Goal: Transaction & Acquisition: Purchase product/service

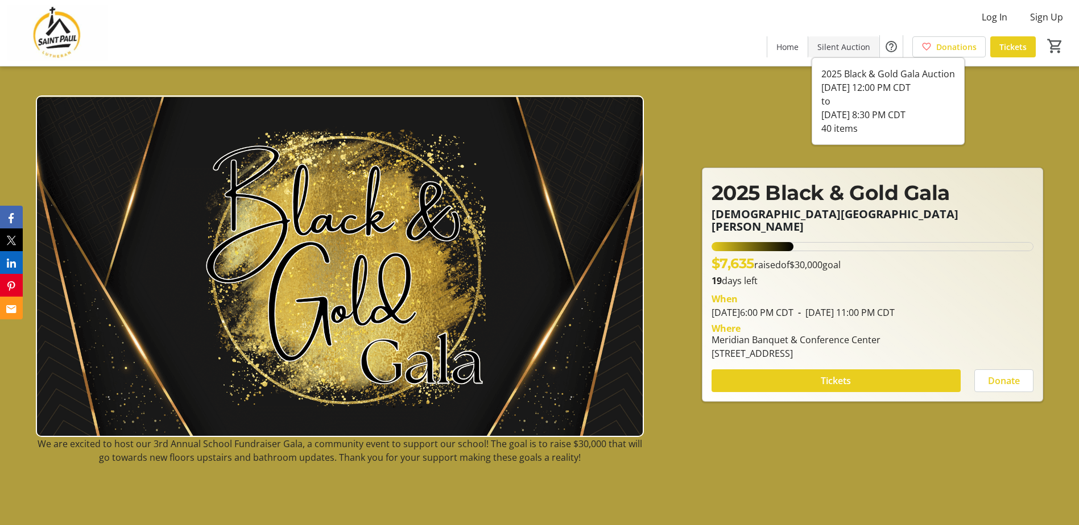
click at [841, 44] on span "Silent Auction" at bounding box center [843, 47] width 53 height 12
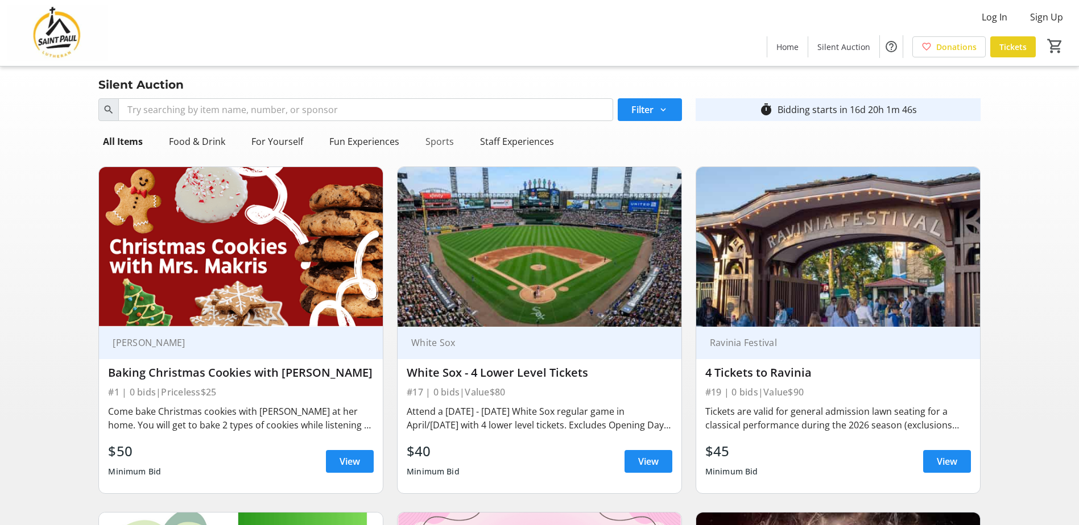
click at [434, 140] on div "Sports" at bounding box center [440, 141] width 38 height 23
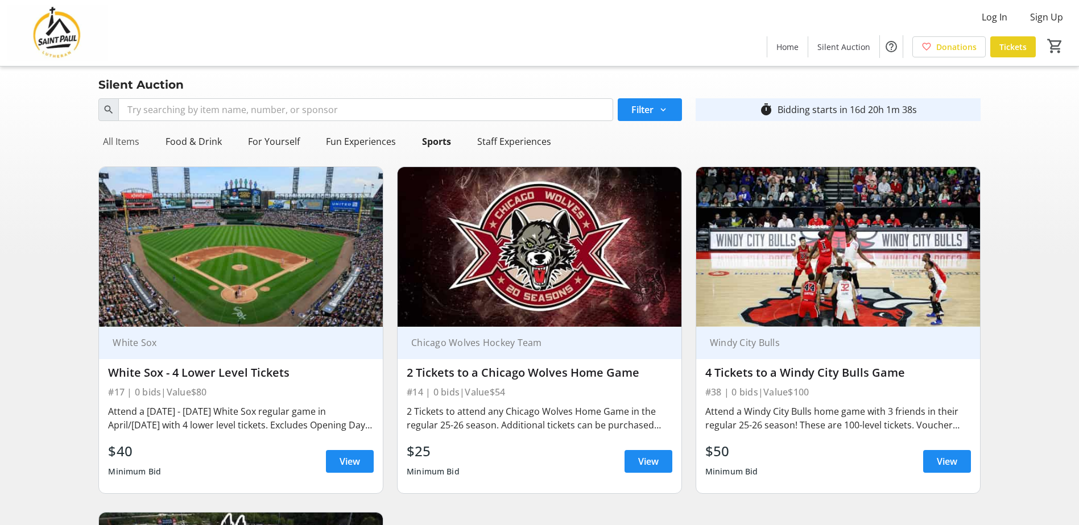
click at [123, 148] on div "All Items" at bounding box center [120, 141] width 45 height 23
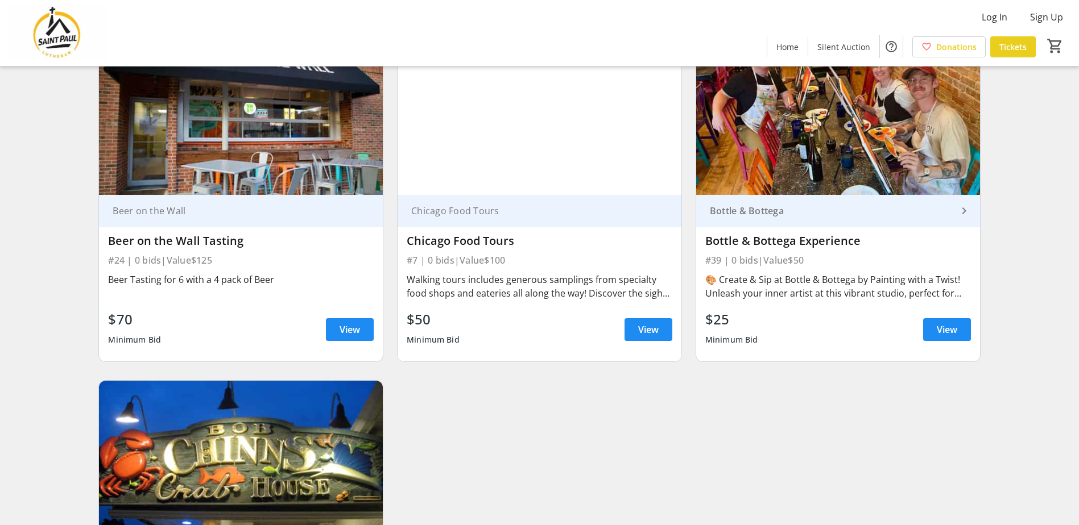
scroll to position [4520, 0]
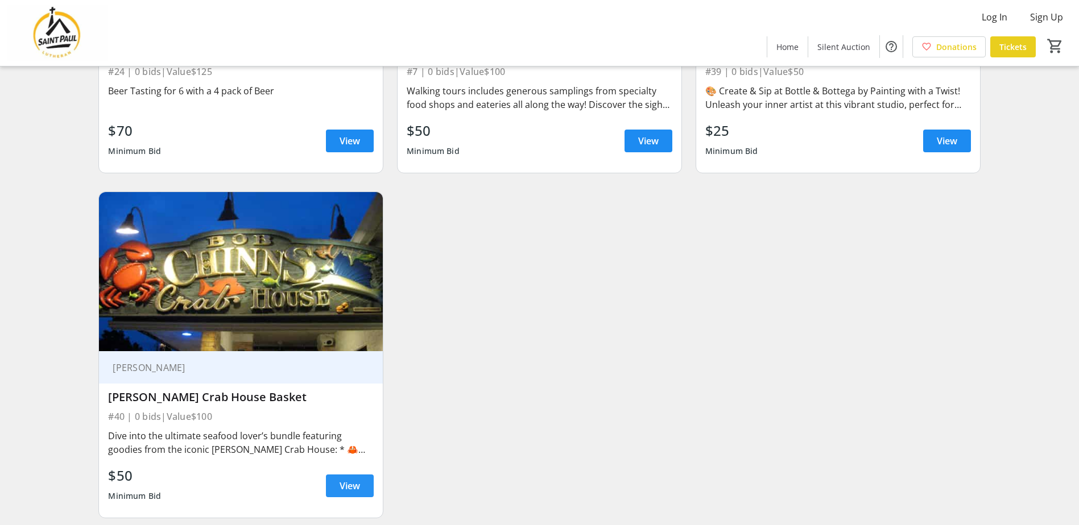
click at [352, 479] on span "View" at bounding box center [349, 486] width 20 height 14
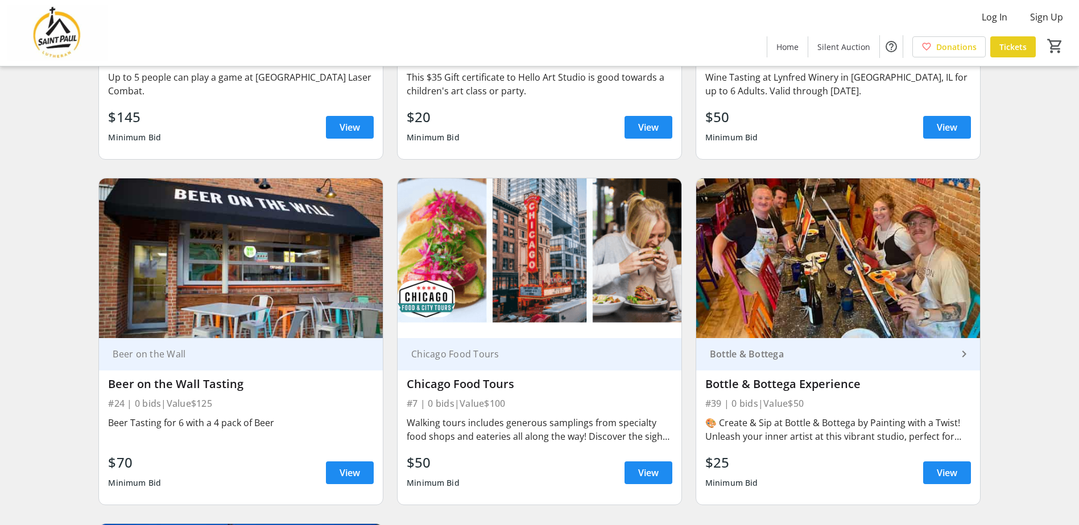
scroll to position [4179, 0]
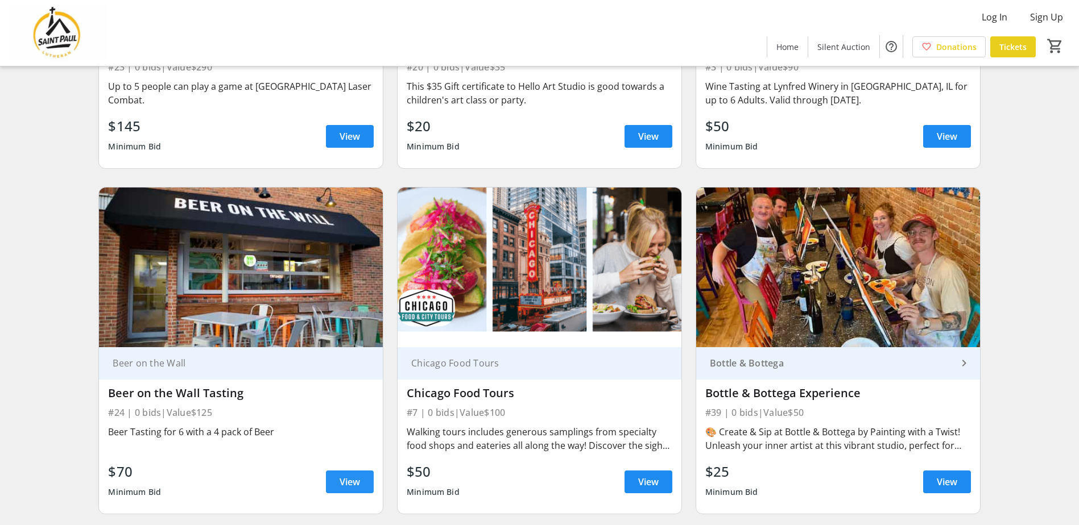
click at [355, 475] on span "View" at bounding box center [349, 482] width 20 height 14
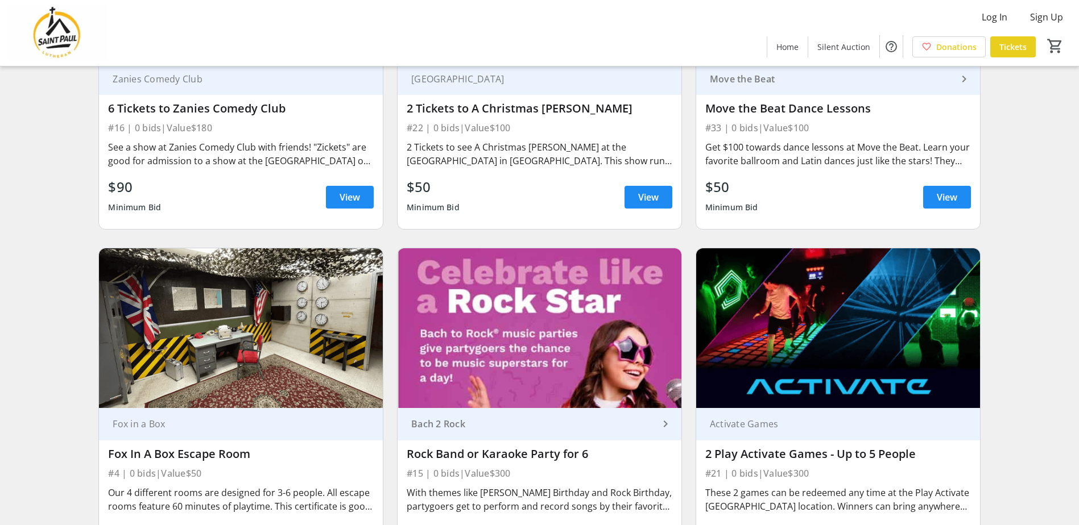
scroll to position [3440, 0]
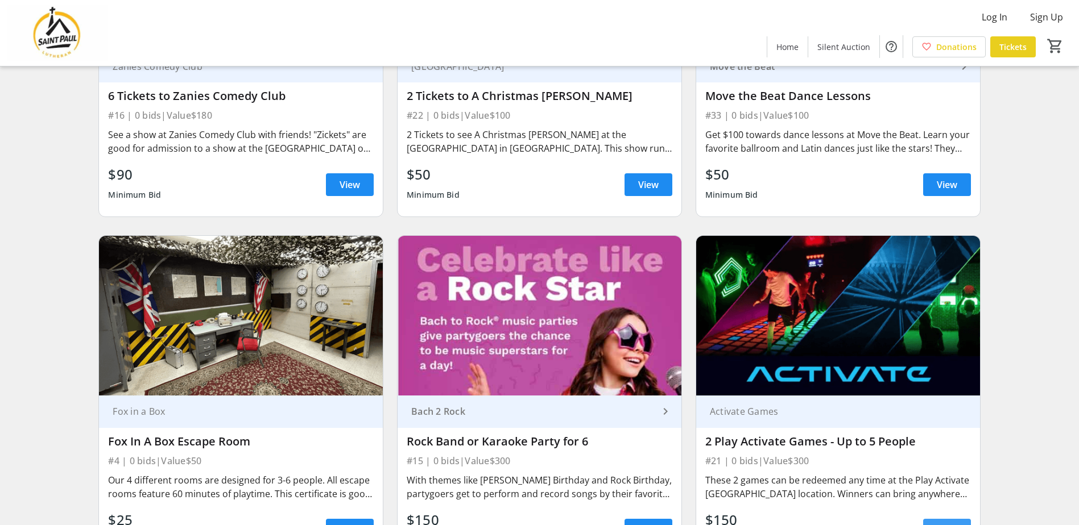
click at [940, 524] on span "View" at bounding box center [946, 531] width 20 height 14
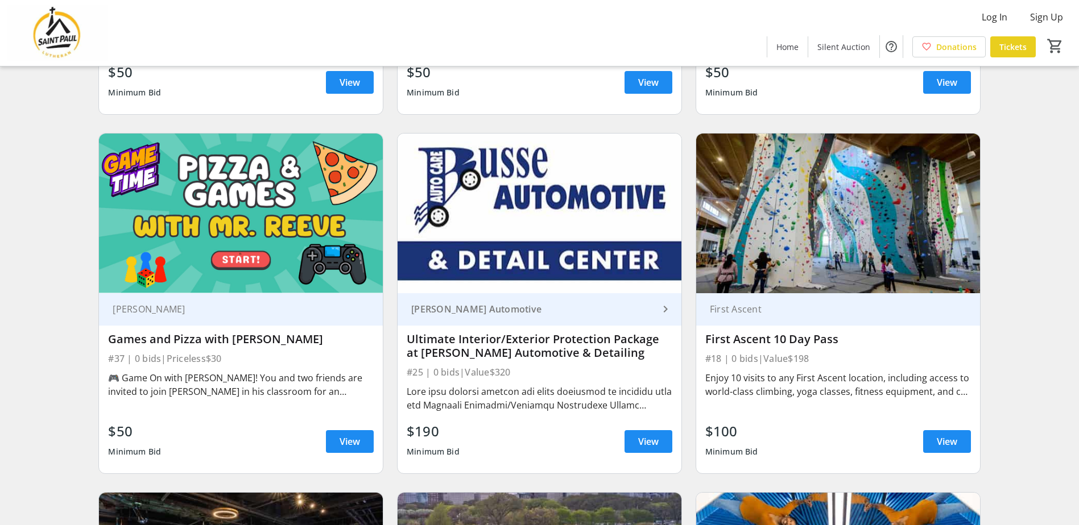
scroll to position [2132, 0]
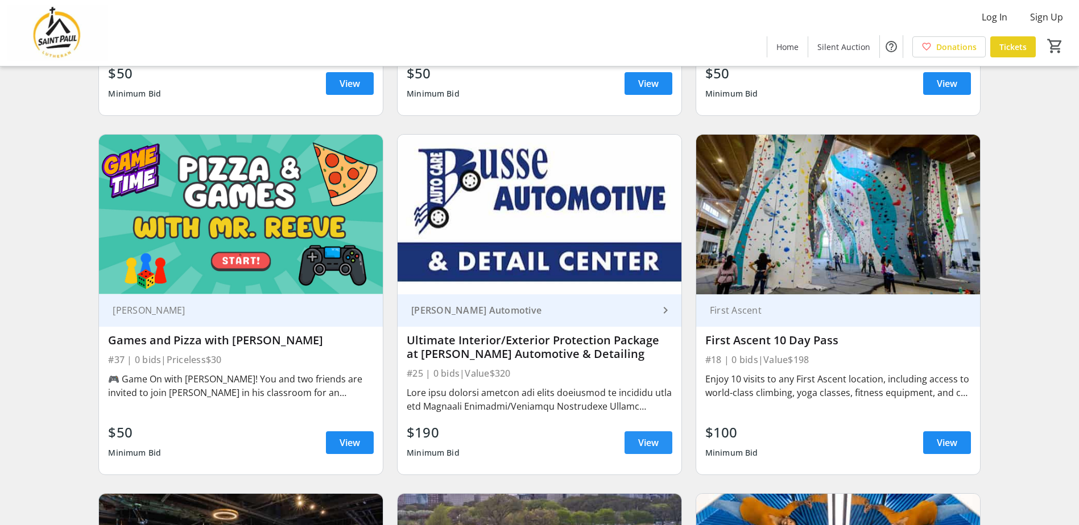
click at [652, 436] on span "View" at bounding box center [648, 443] width 20 height 14
